Goal: Task Accomplishment & Management: Manage account settings

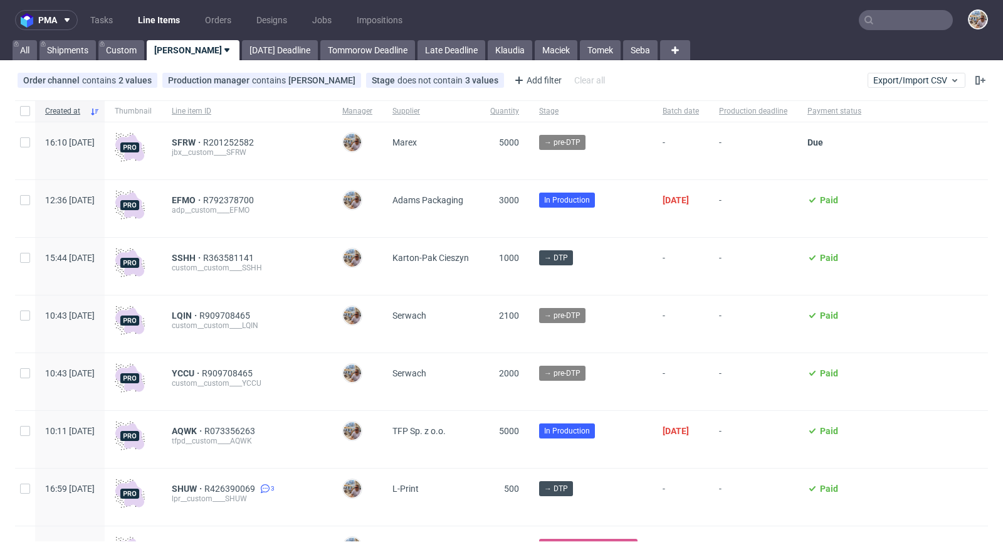
click at [897, 18] on input "text" at bounding box center [906, 20] width 94 height 20
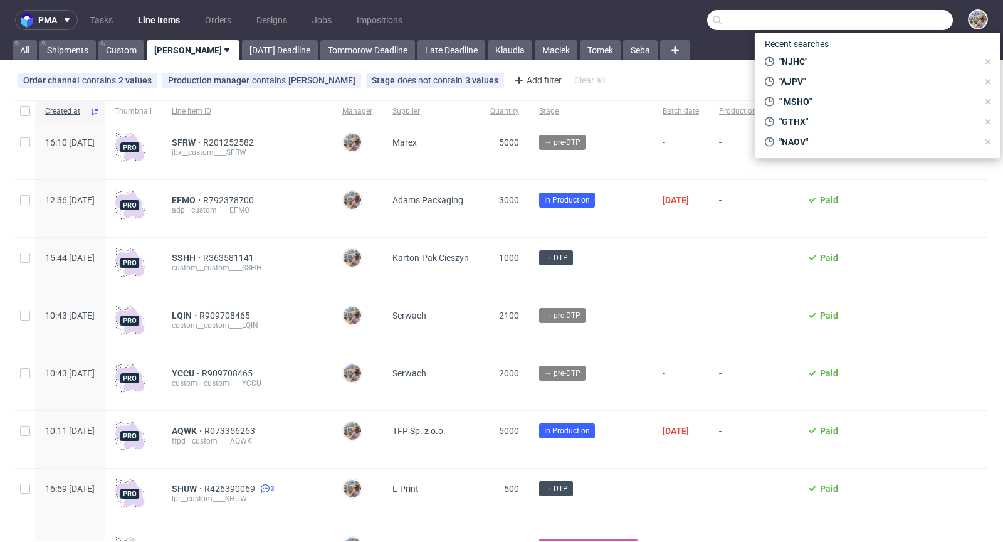
paste input "NJHC"
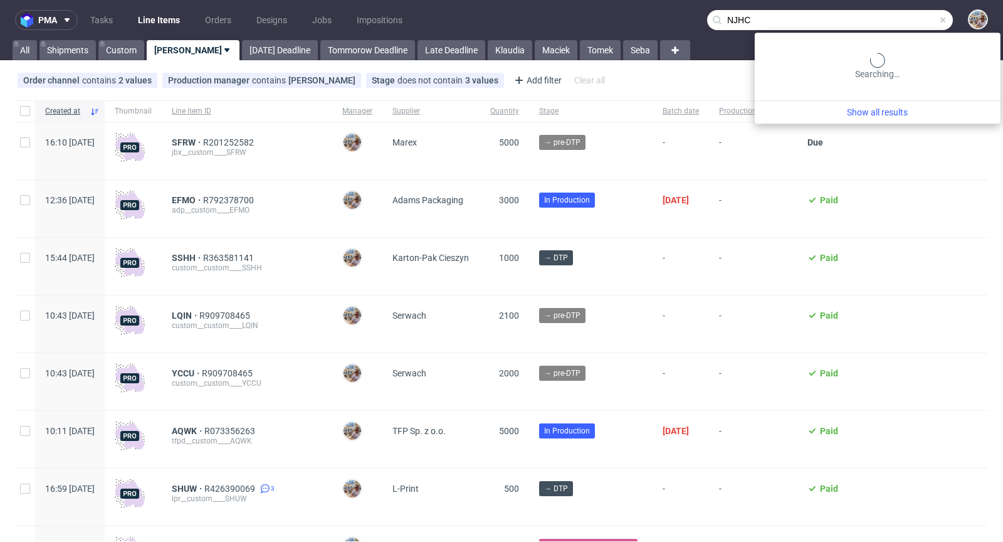
type input "NJHC"
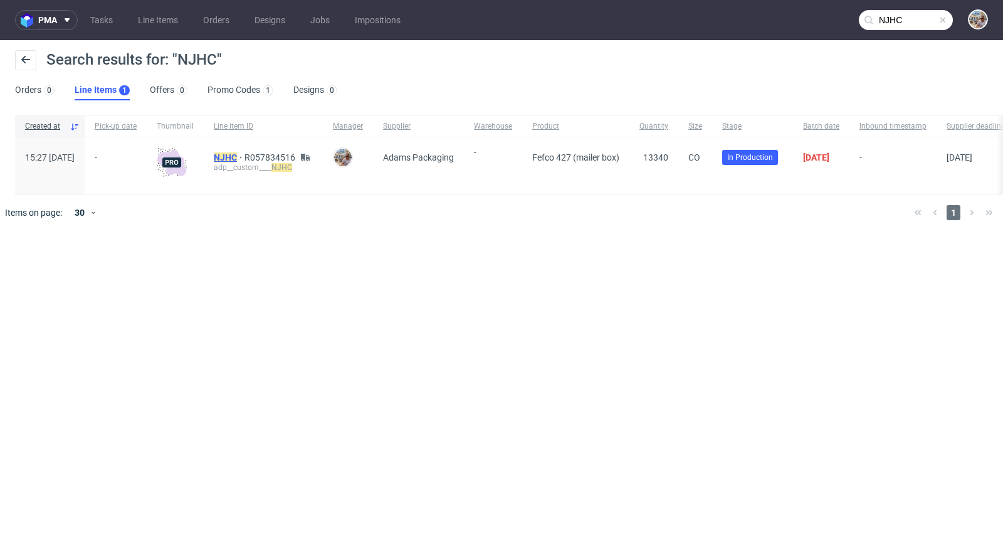
click at [237, 157] on mark "NJHC" at bounding box center [225, 157] width 23 height 10
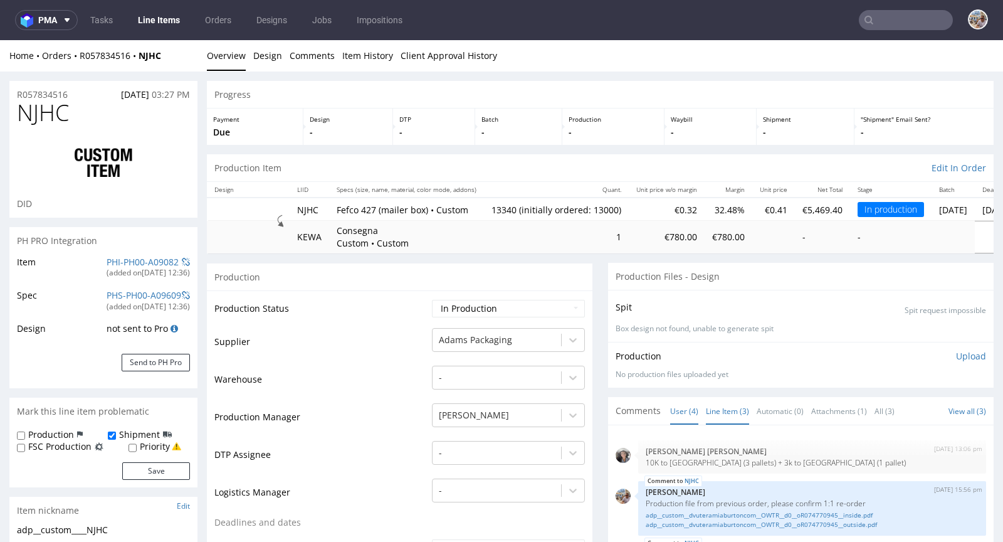
click at [725, 412] on link "Line Item (3)" at bounding box center [727, 410] width 43 height 27
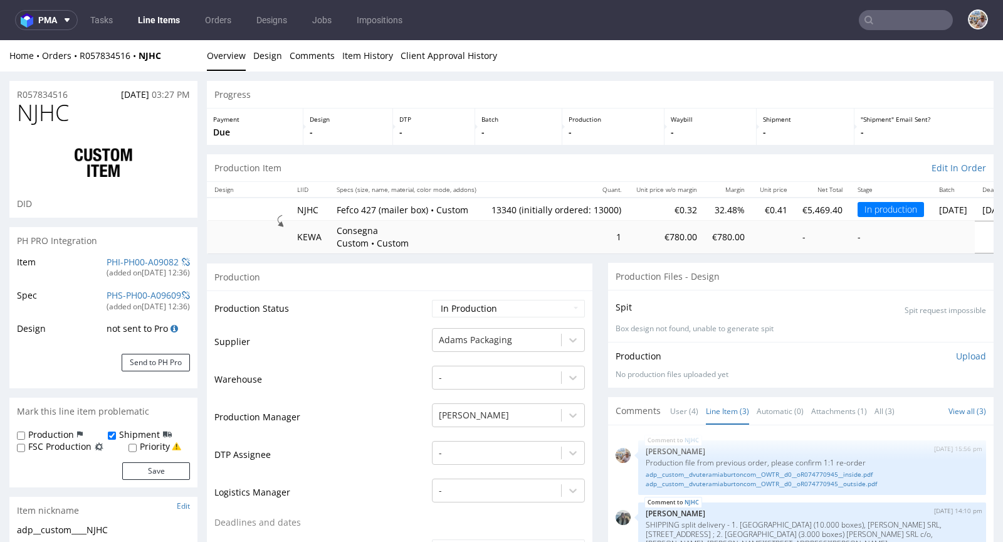
scroll to position [113, 0]
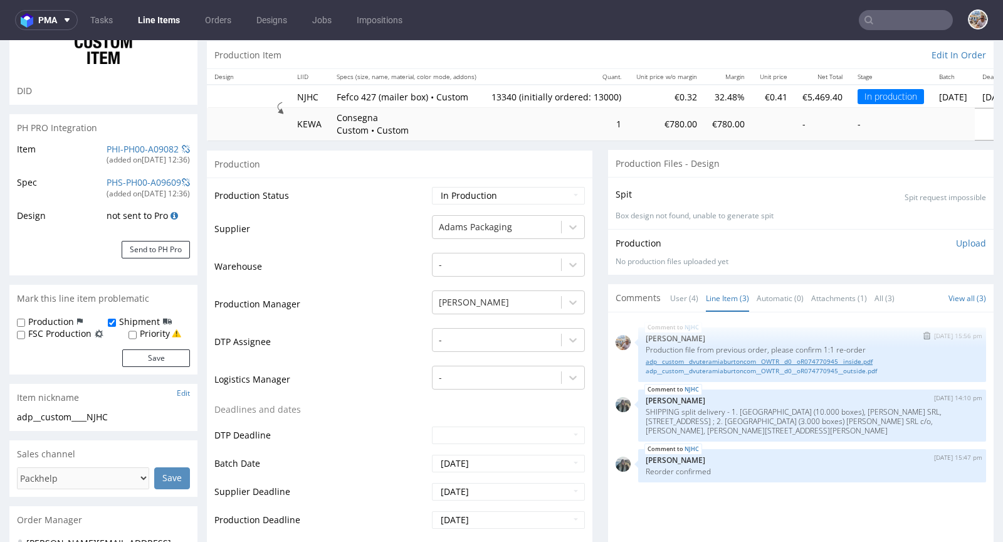
click at [740, 360] on link "adp__custom__dvuteramiaburtoncom__OWTR__d0__oR074770945__inside.pdf" at bounding box center [812, 361] width 333 height 9
click at [763, 371] on link "adp__custom__dvuteramiaburtoncom__OWTR__d0__oR074770945__outside.pdf" at bounding box center [812, 370] width 333 height 9
click at [503, 199] on select "Waiting for Artwork Waiting for Diecut Waiting for Mockup Waiting for DTP Waiti…" at bounding box center [508, 196] width 153 height 18
select select "production_complete"
click at [432, 187] on select "Waiting for Artwork Waiting for Diecut Waiting for Mockup Waiting for DTP Waiti…" at bounding box center [508, 196] width 153 height 18
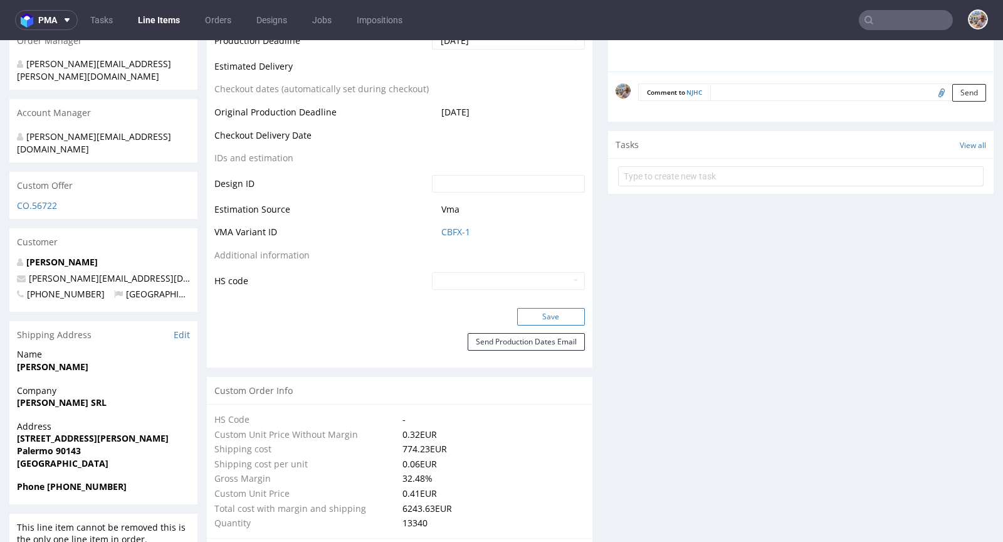
scroll to position [605, 0]
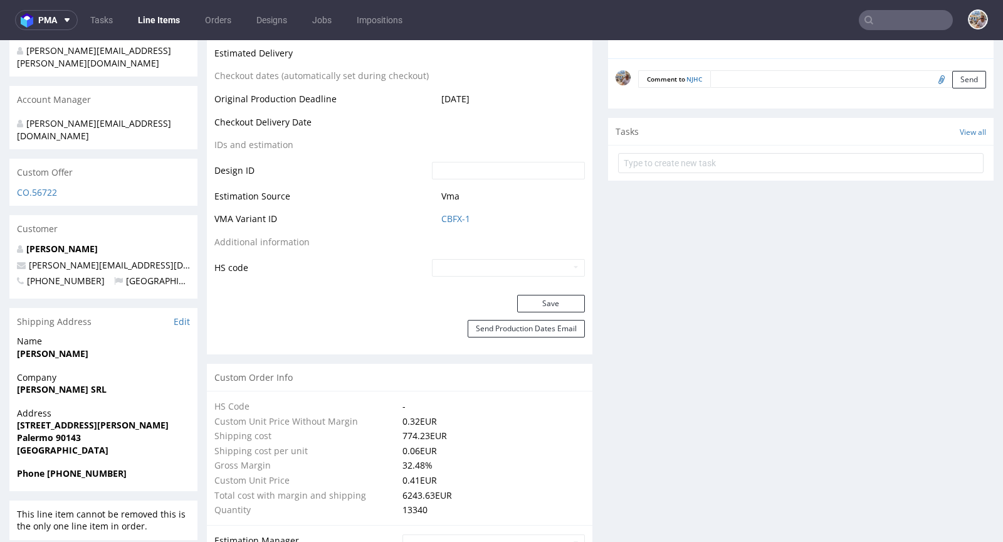
click at [530, 311] on div "Save" at bounding box center [399, 307] width 385 height 25
click at [531, 305] on button "Save" at bounding box center [551, 304] width 68 height 18
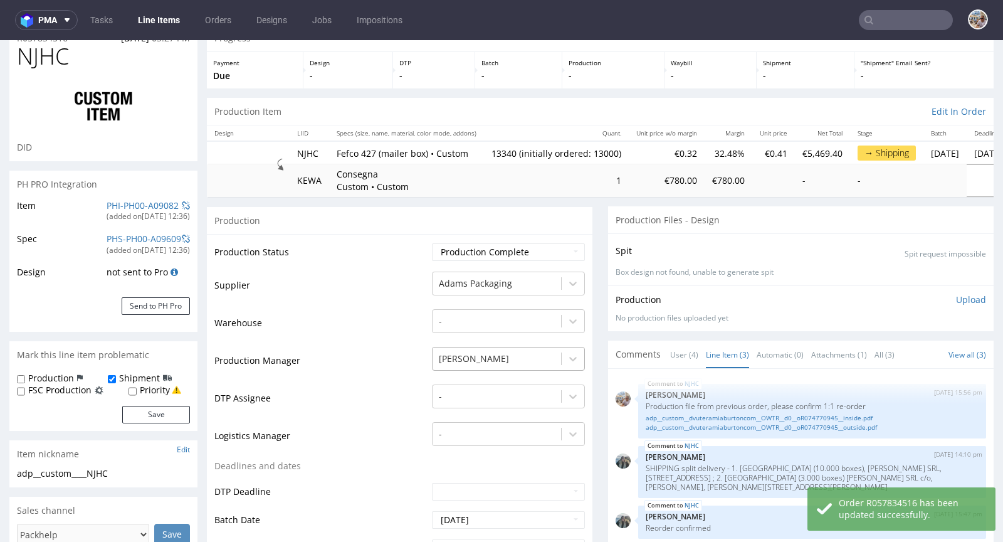
scroll to position [0, 0]
